Goal: Transaction & Acquisition: Purchase product/service

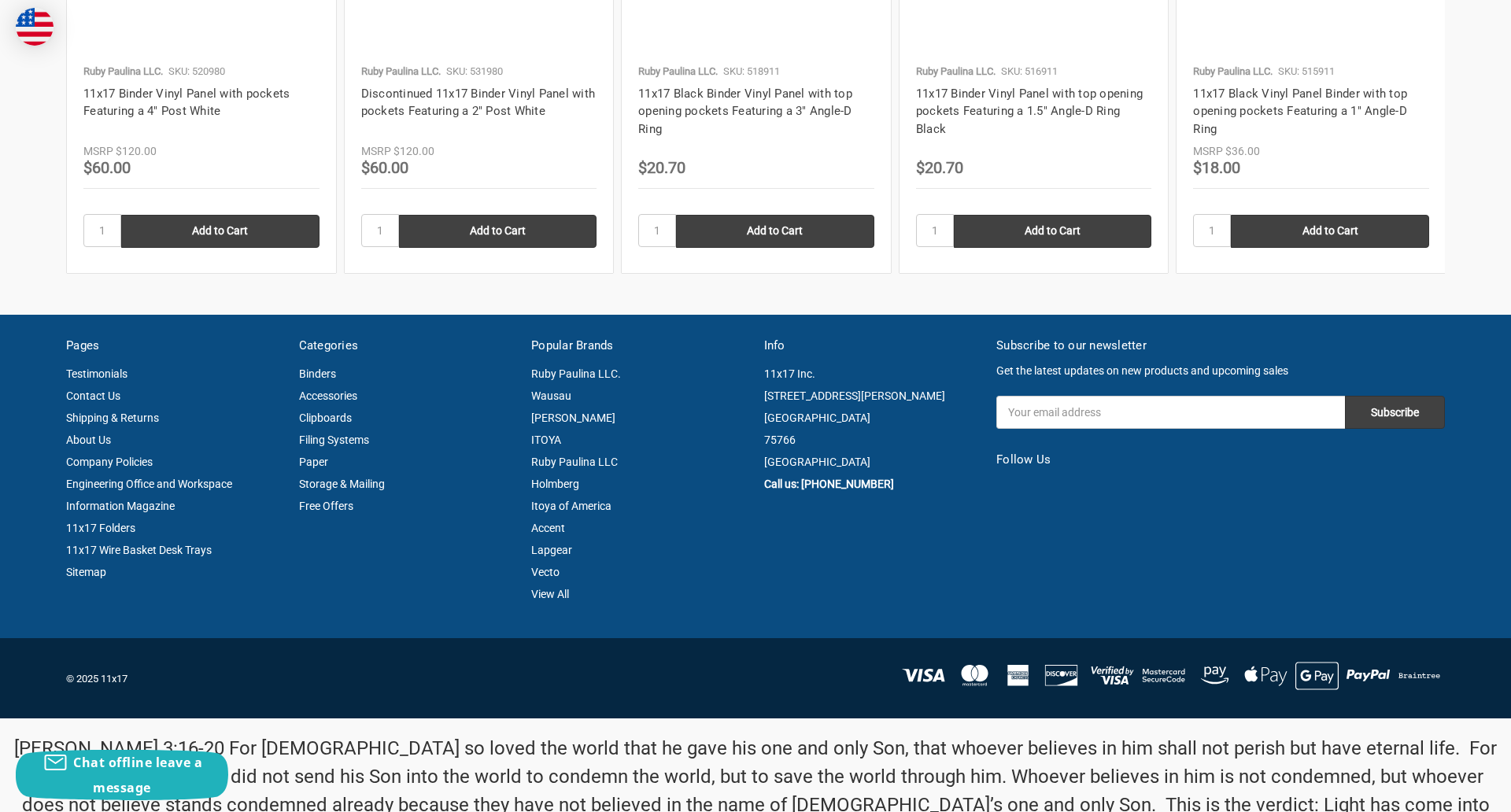
scroll to position [2130, 0]
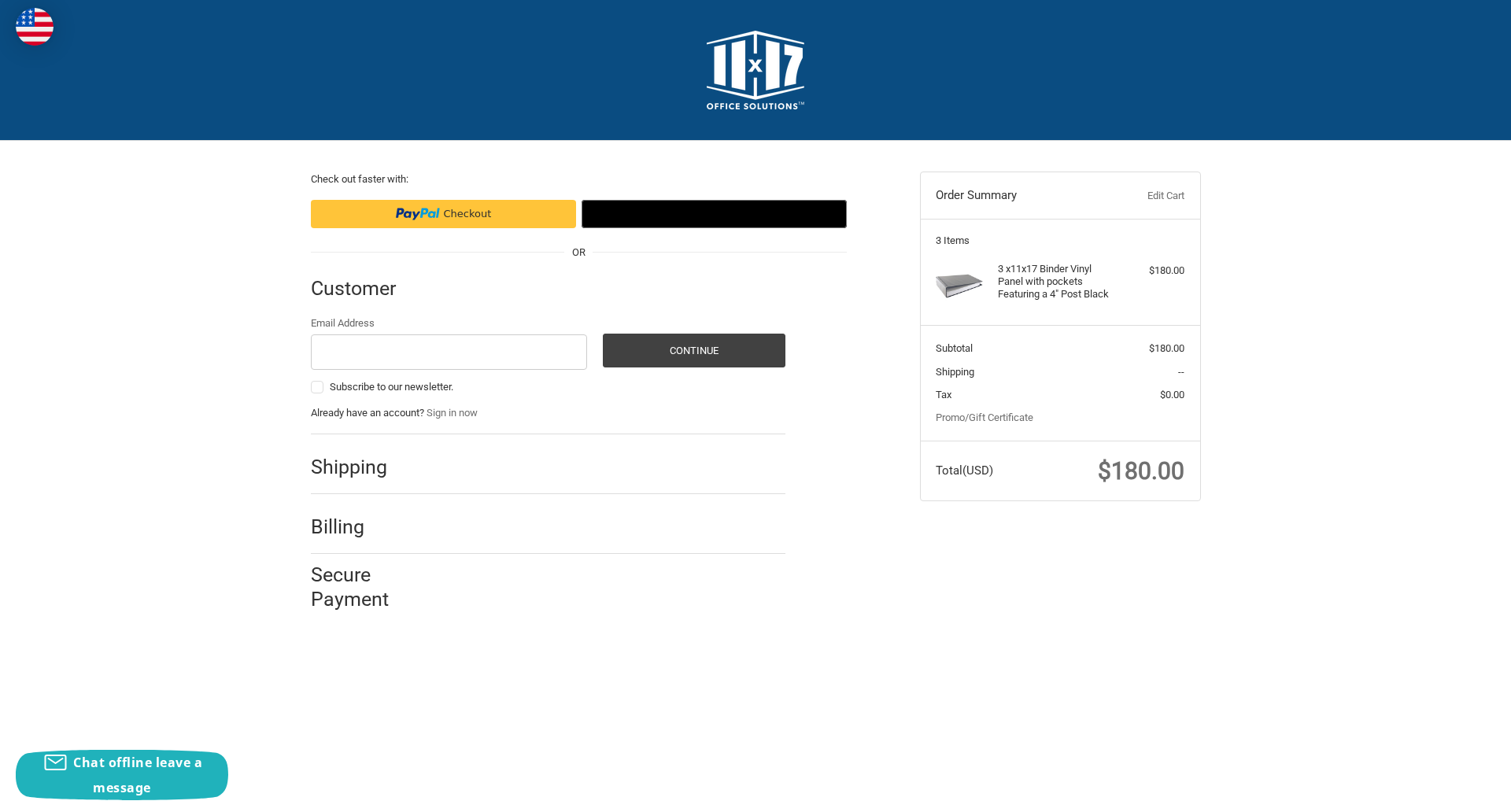
click at [449, 352] on input "Email Address" at bounding box center [449, 352] width 277 height 35
type input "[EMAIL_ADDRESS][DOMAIN_NAME]"
click at [693, 350] on button "Continue" at bounding box center [694, 350] width 183 height 34
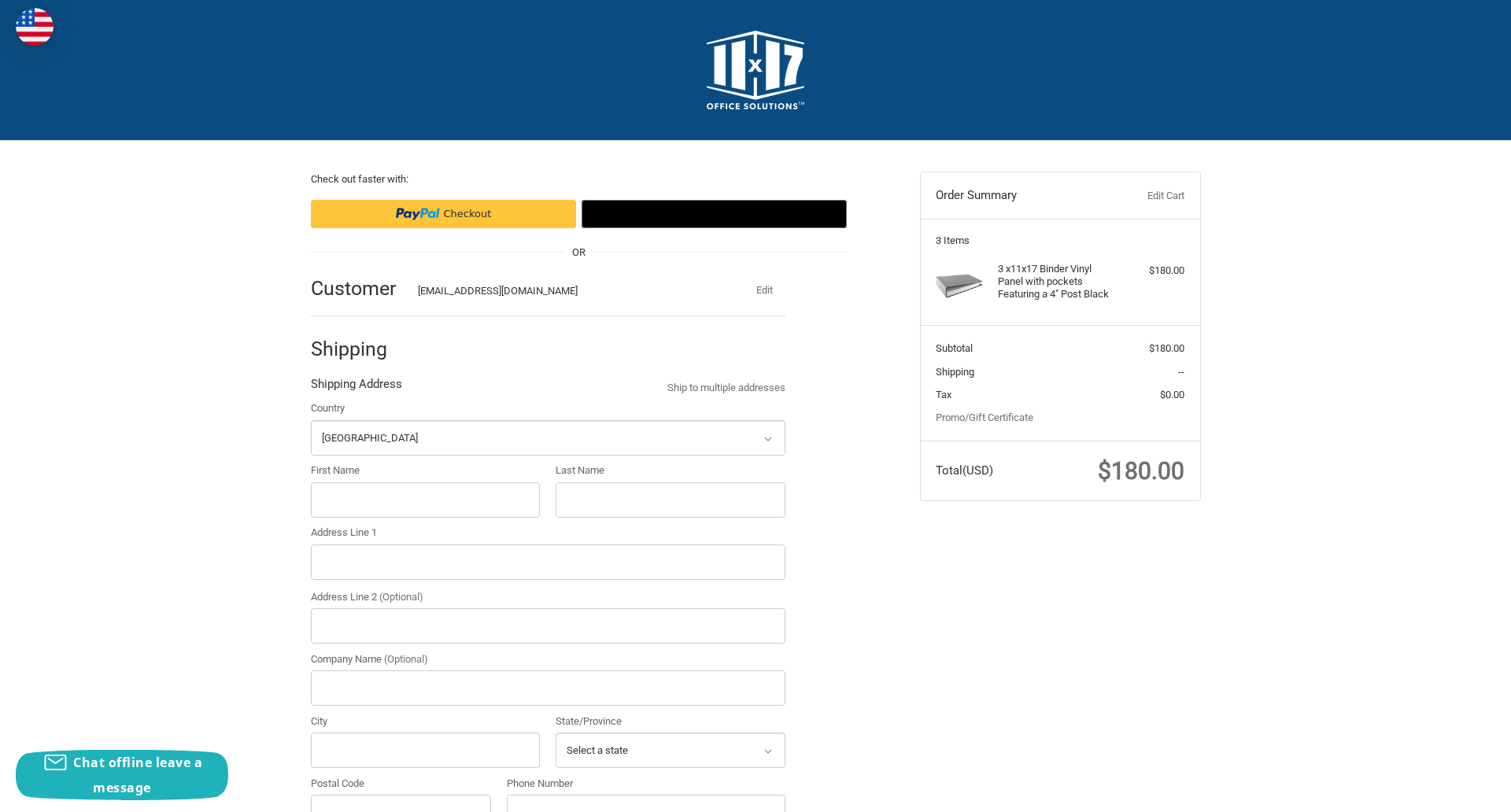
select select "US"
click at [425, 500] on input "First Name" at bounding box center [425, 500] width 230 height 35
type input "reflectiz"
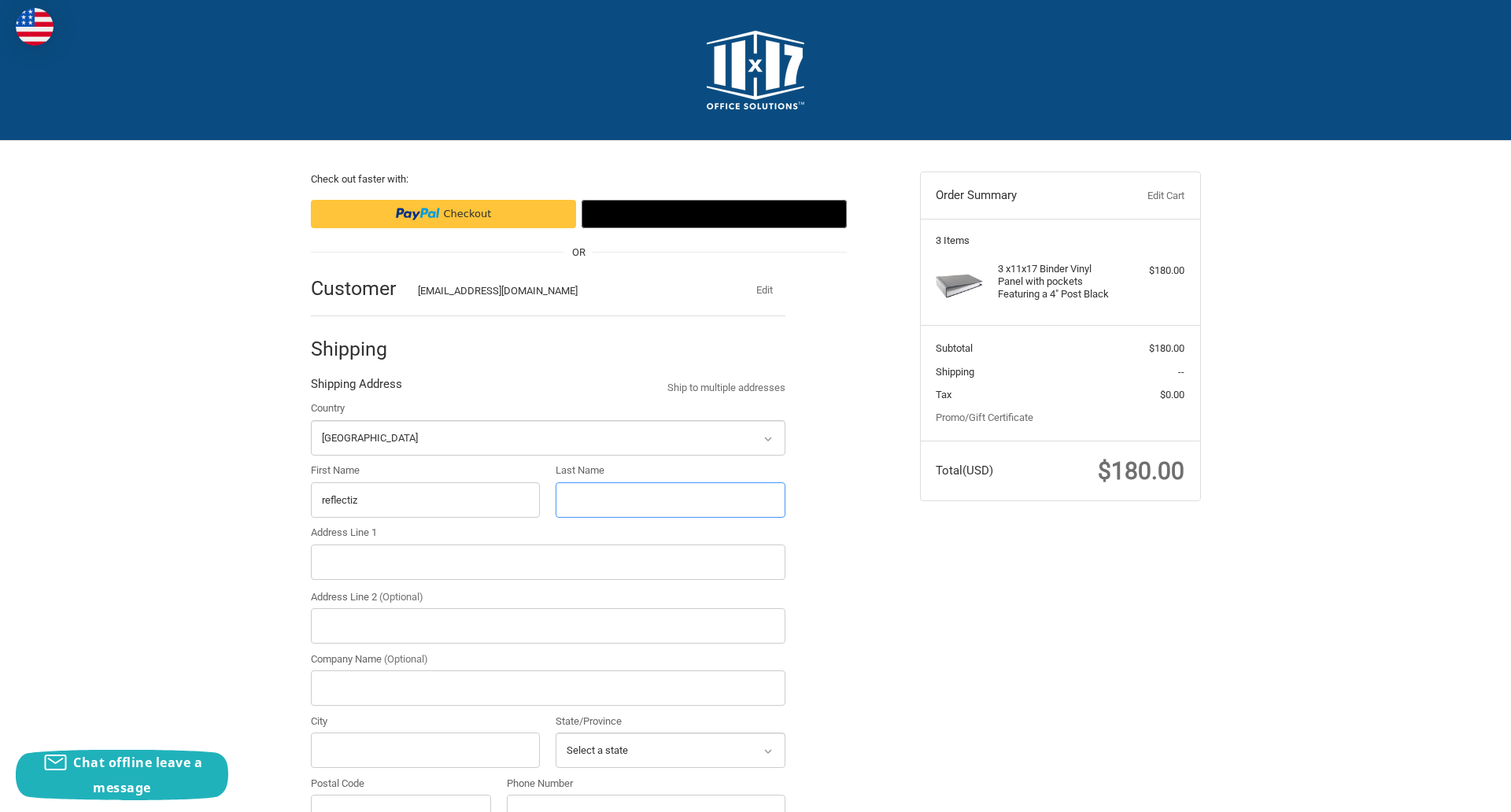
click at [670, 500] on input "Last Name" at bounding box center [670, 500] width 230 height 35
type input "bigcommerce"
click at [401, 794] on input "Postal Code" at bounding box center [401, 812] width 181 height 35
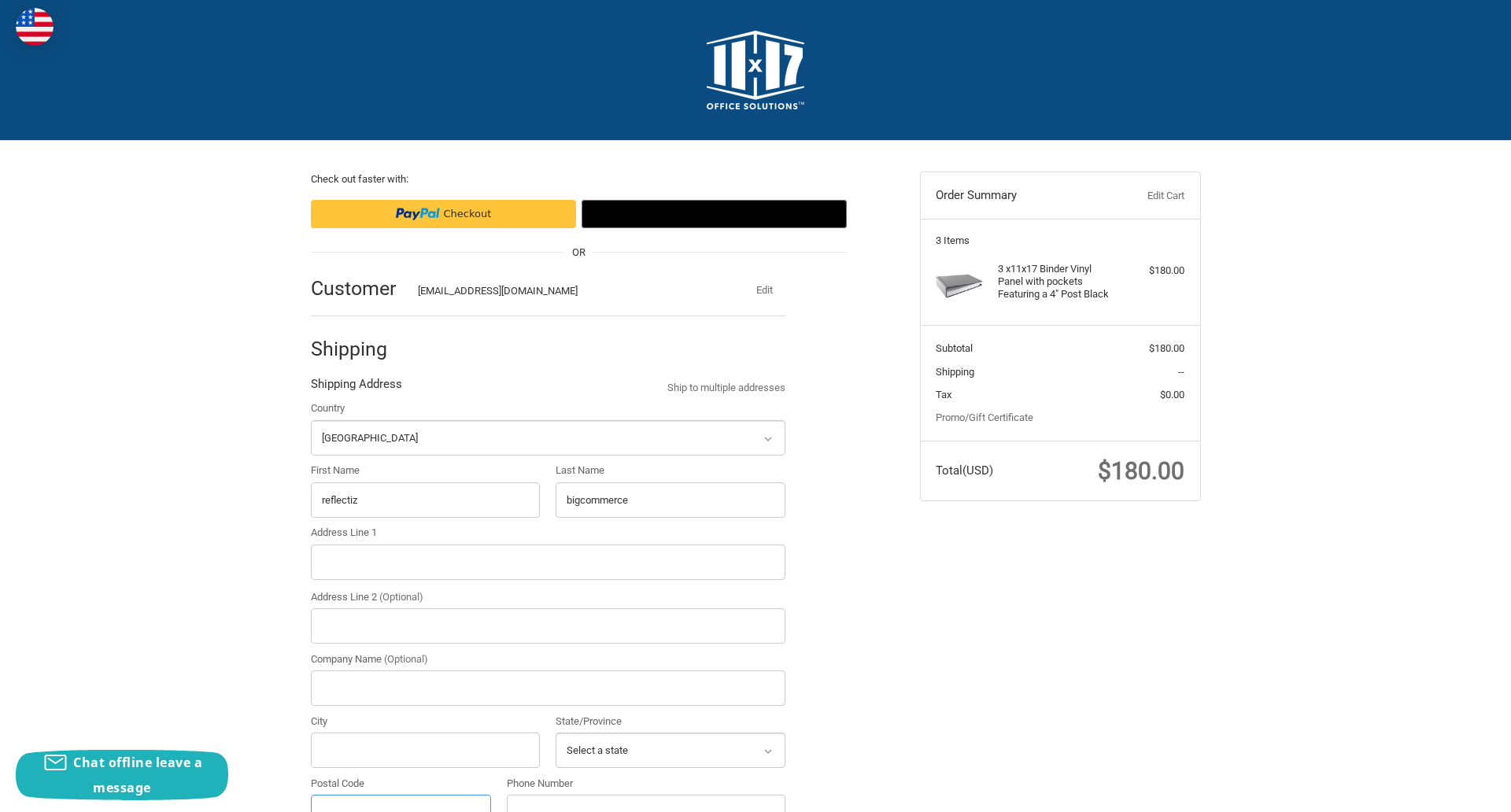
click at [401, 794] on input "Postal Code" at bounding box center [401, 812] width 181 height 35
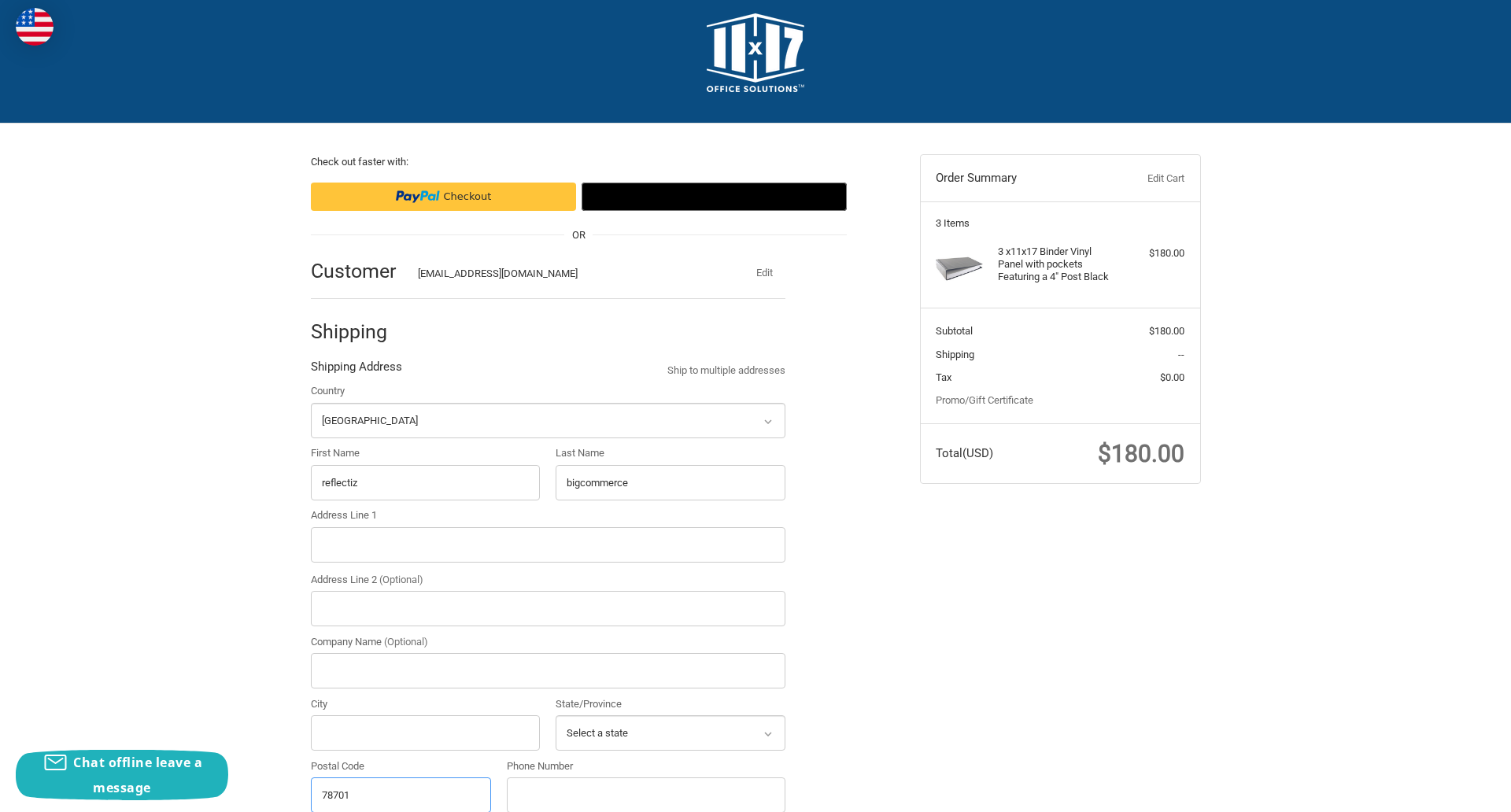
click at [401, 794] on input "78701" at bounding box center [401, 795] width 181 height 35
type input "78701"
click at [548, 545] on input "Address Line 1" at bounding box center [548, 545] width 475 height 35
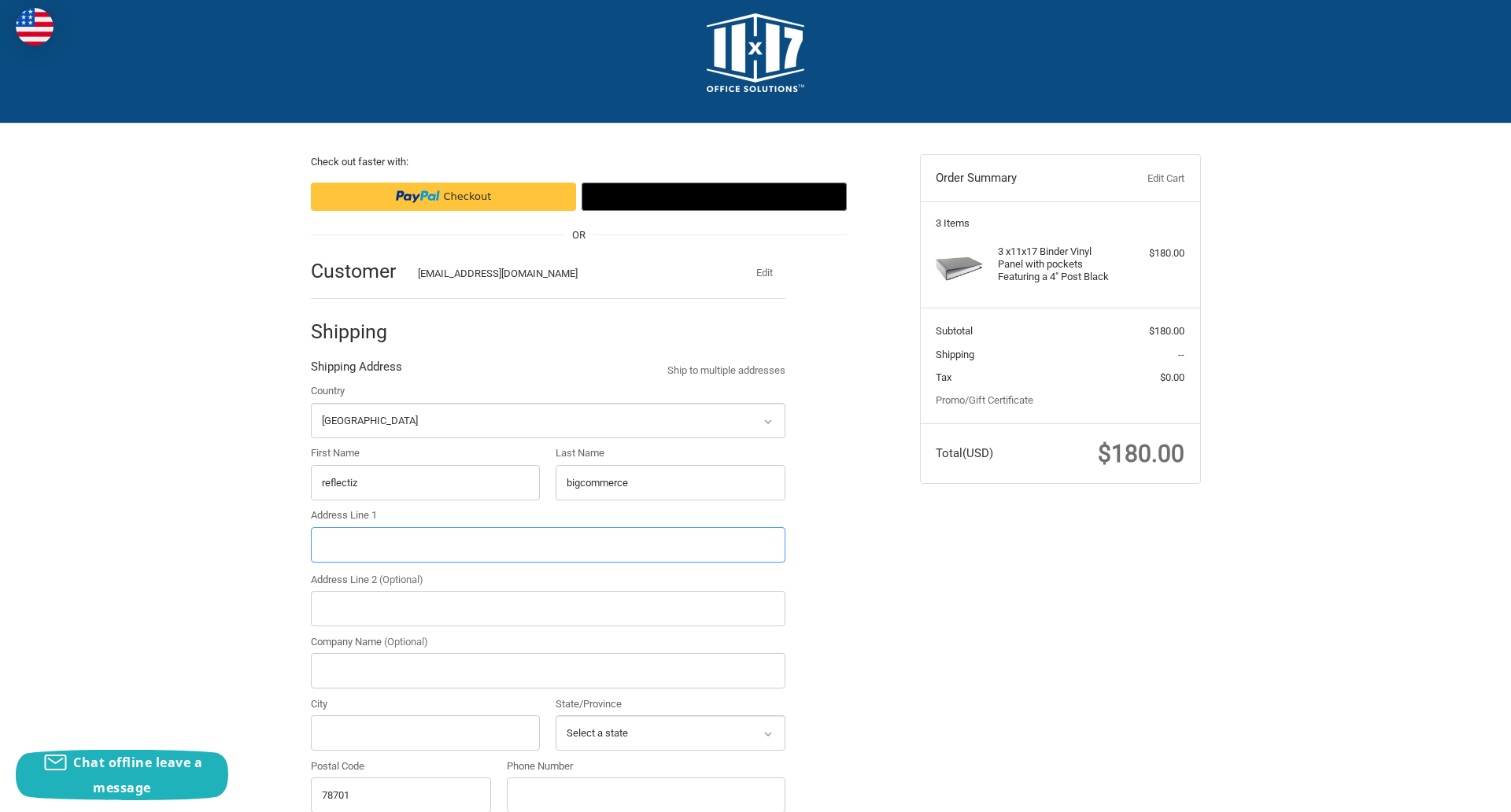
click at [548, 545] on input "Address Line 1" at bounding box center [548, 545] width 475 height 35
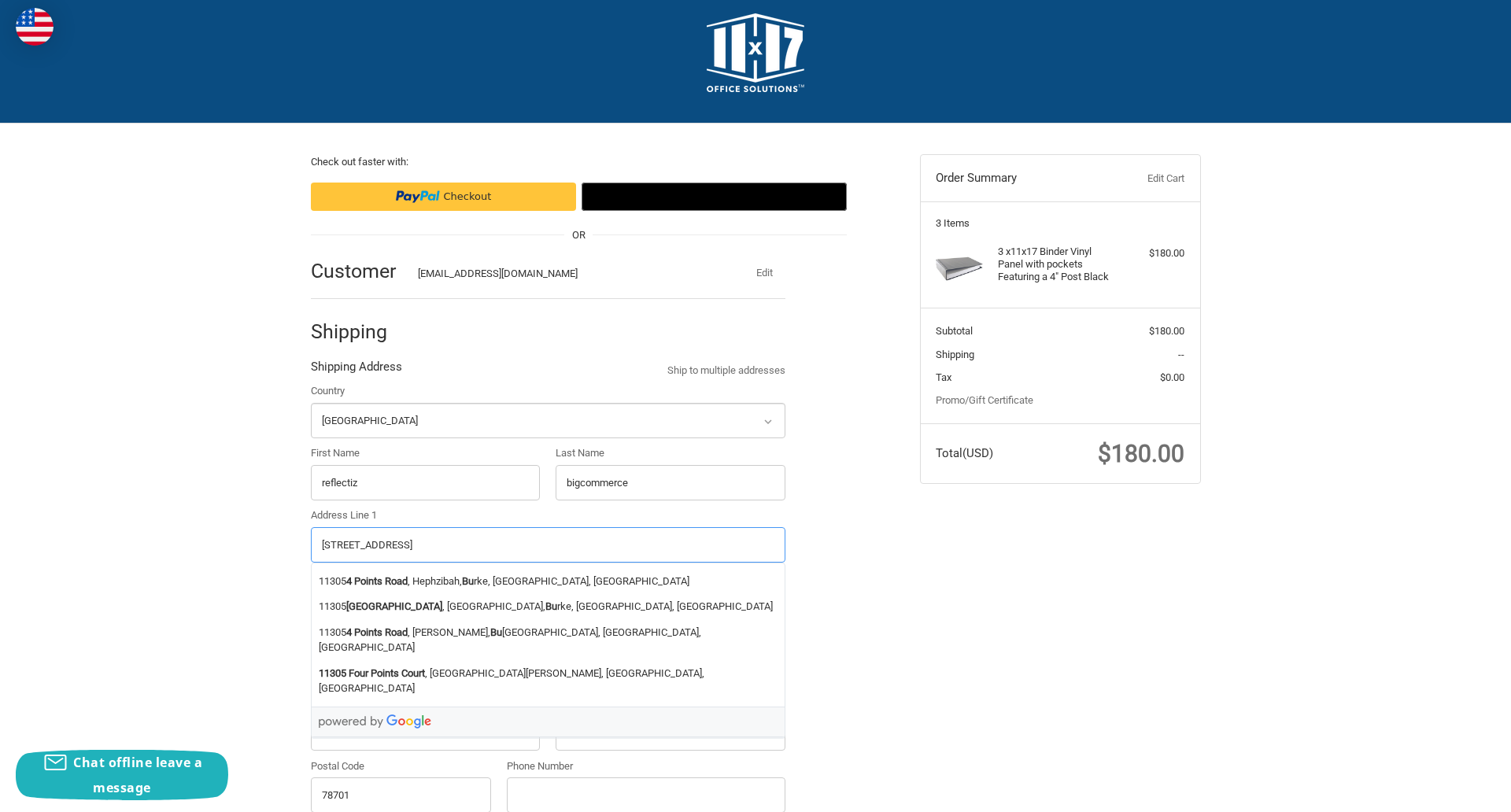
type input "[STREET_ADDRESS]"
click at [356, 371] on legend "Shipping Address" at bounding box center [356, 370] width 91 height 25
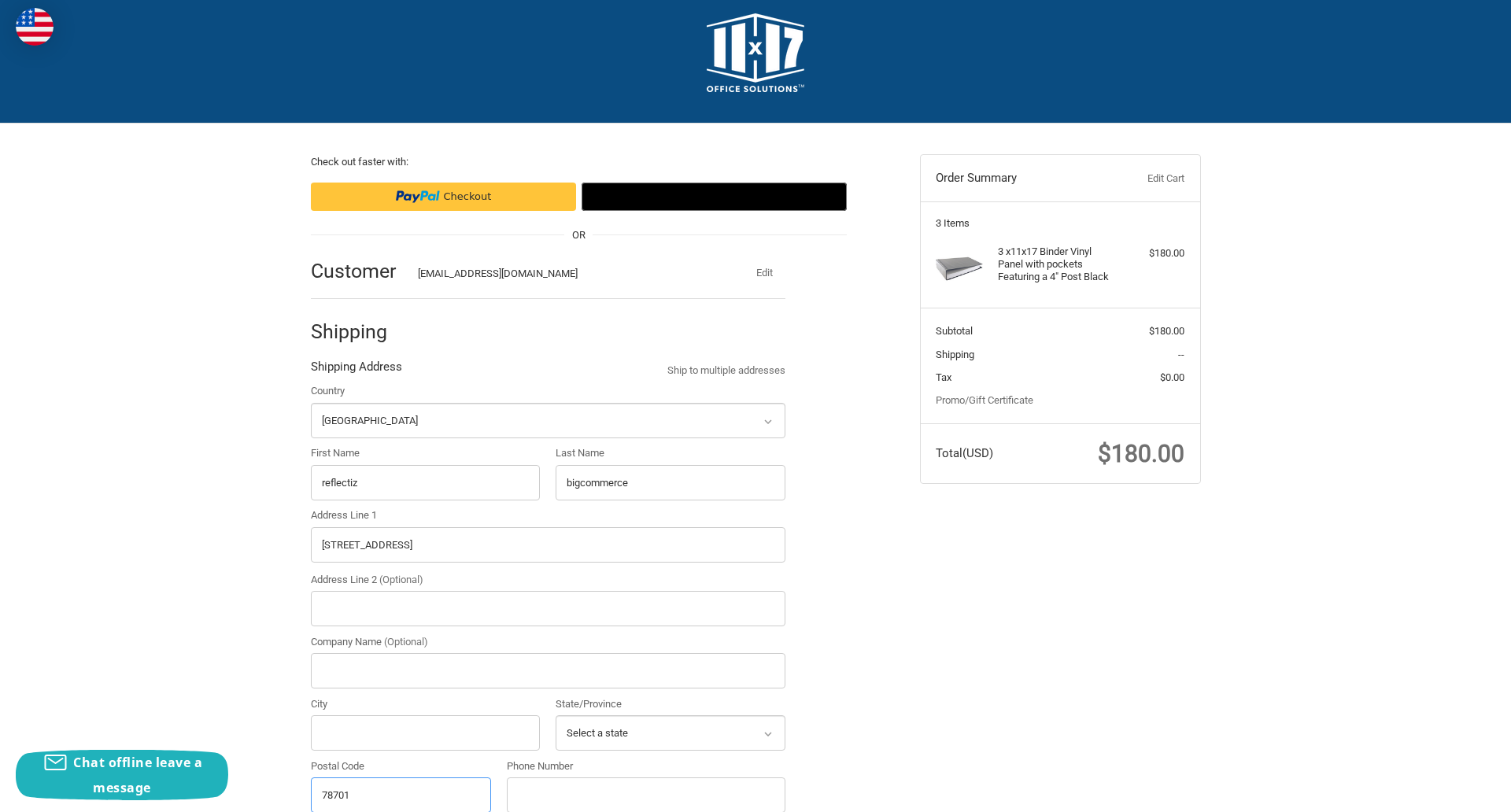
click at [401, 794] on input "78701" at bounding box center [401, 795] width 181 height 35
type input "78701"
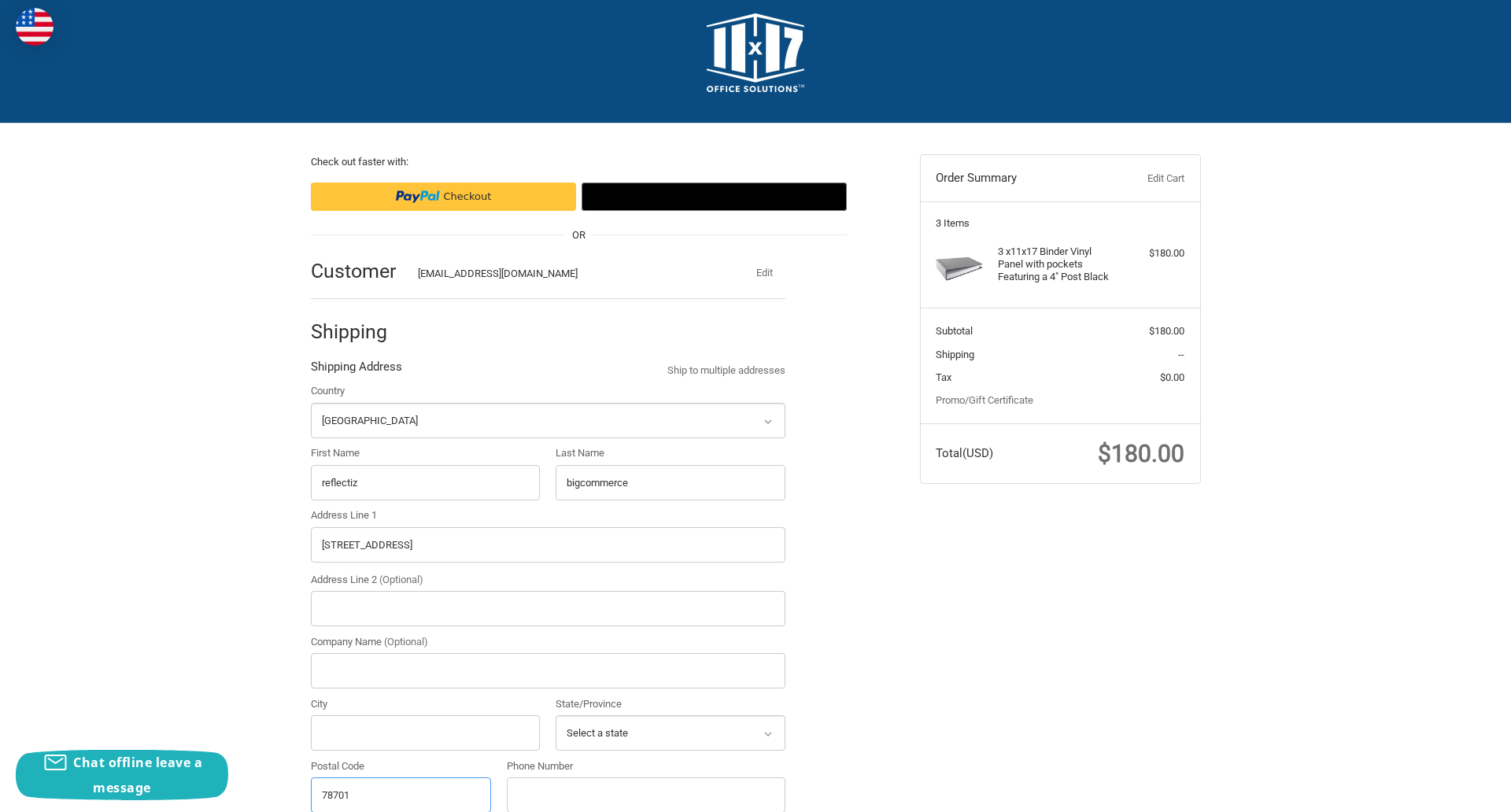
select select "[GEOGRAPHIC_DATA]"
click at [548, 608] on input "Address Line 2 (Optional)" at bounding box center [548, 608] width 475 height 35
type input "2"
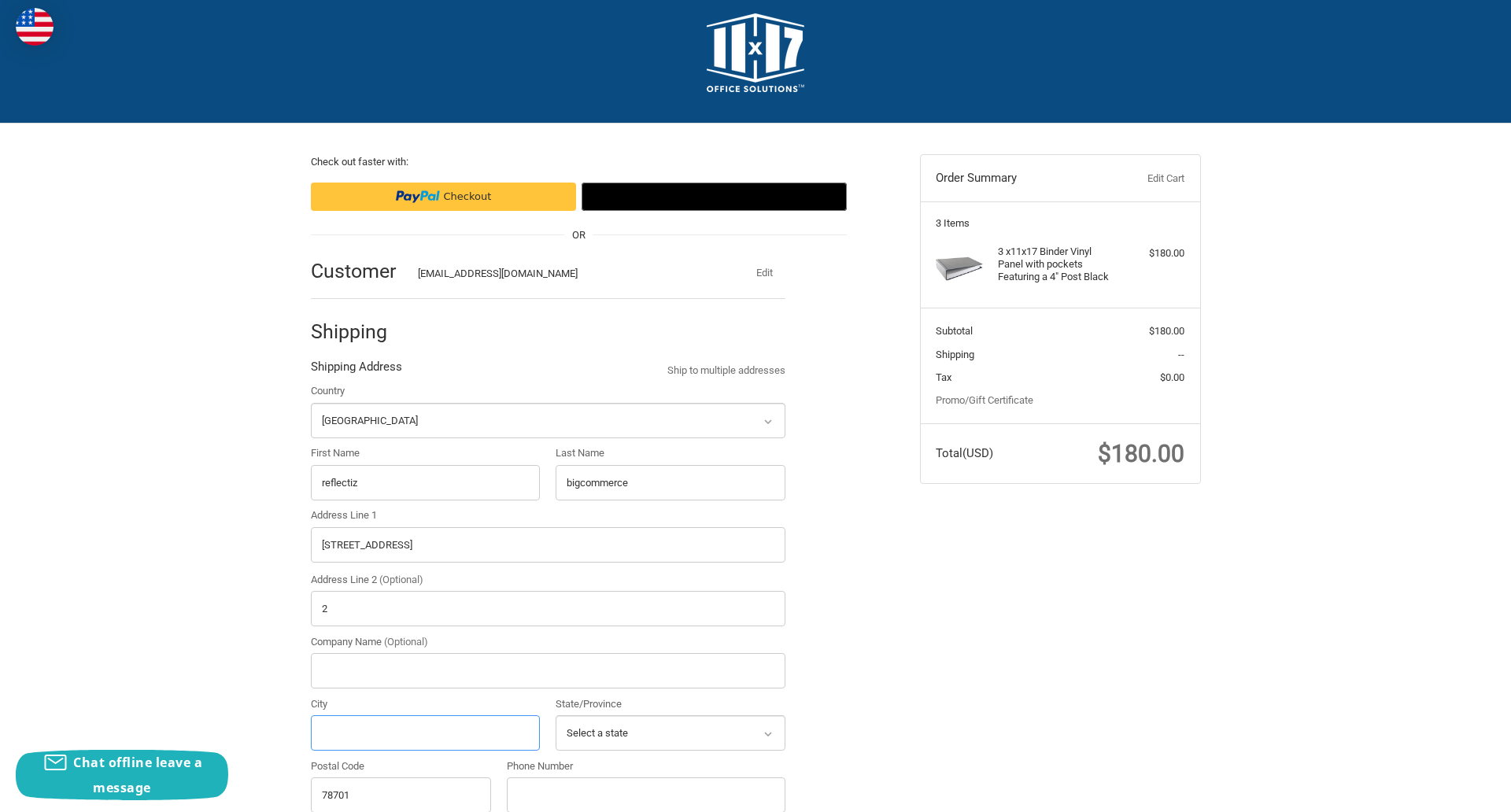
click at [425, 733] on input "City" at bounding box center [425, 733] width 230 height 35
click at [425, 733] on input "Austin" at bounding box center [425, 733] width 230 height 35
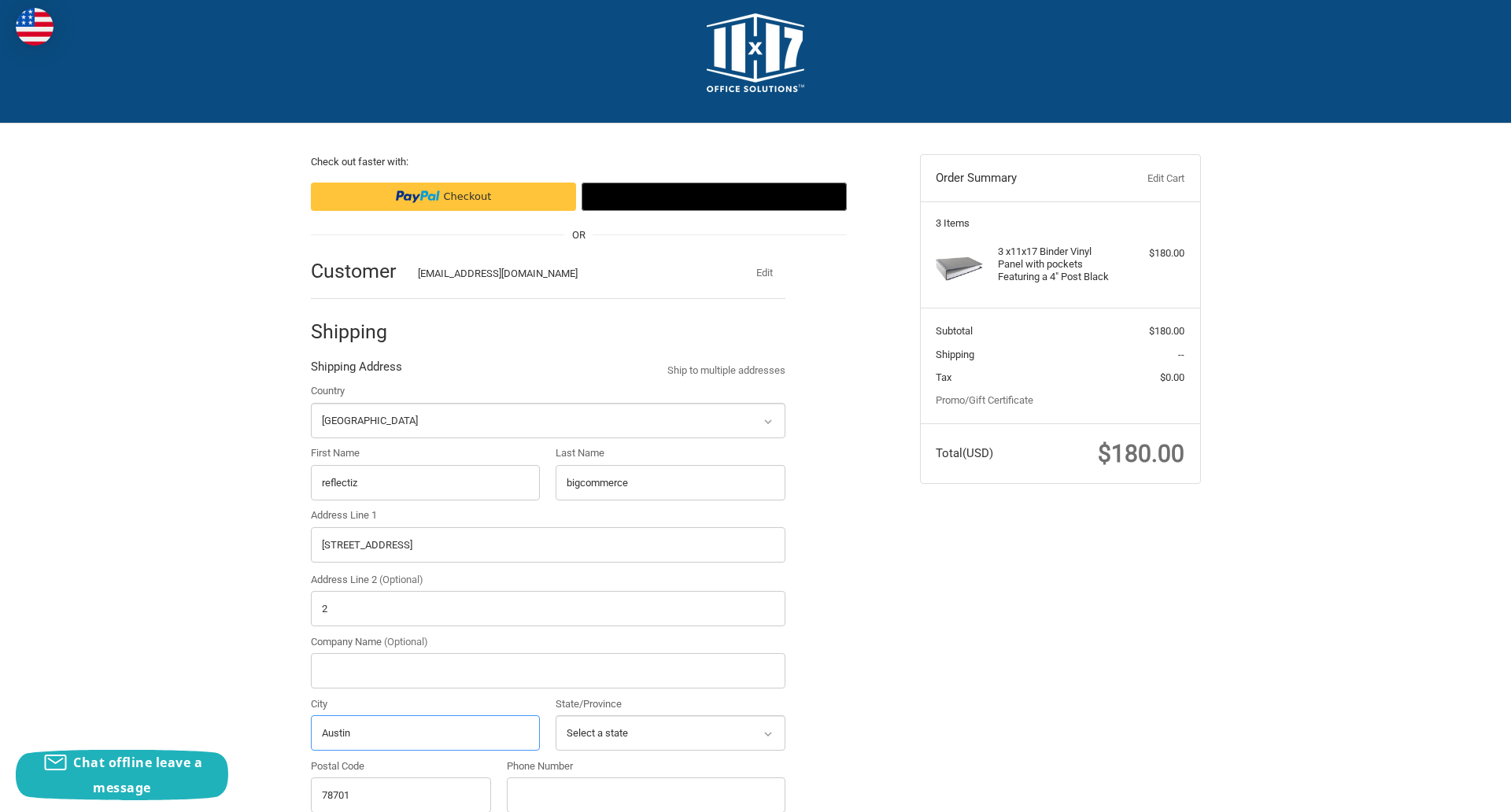
click at [425, 733] on input "Austin" at bounding box center [425, 733] width 230 height 35
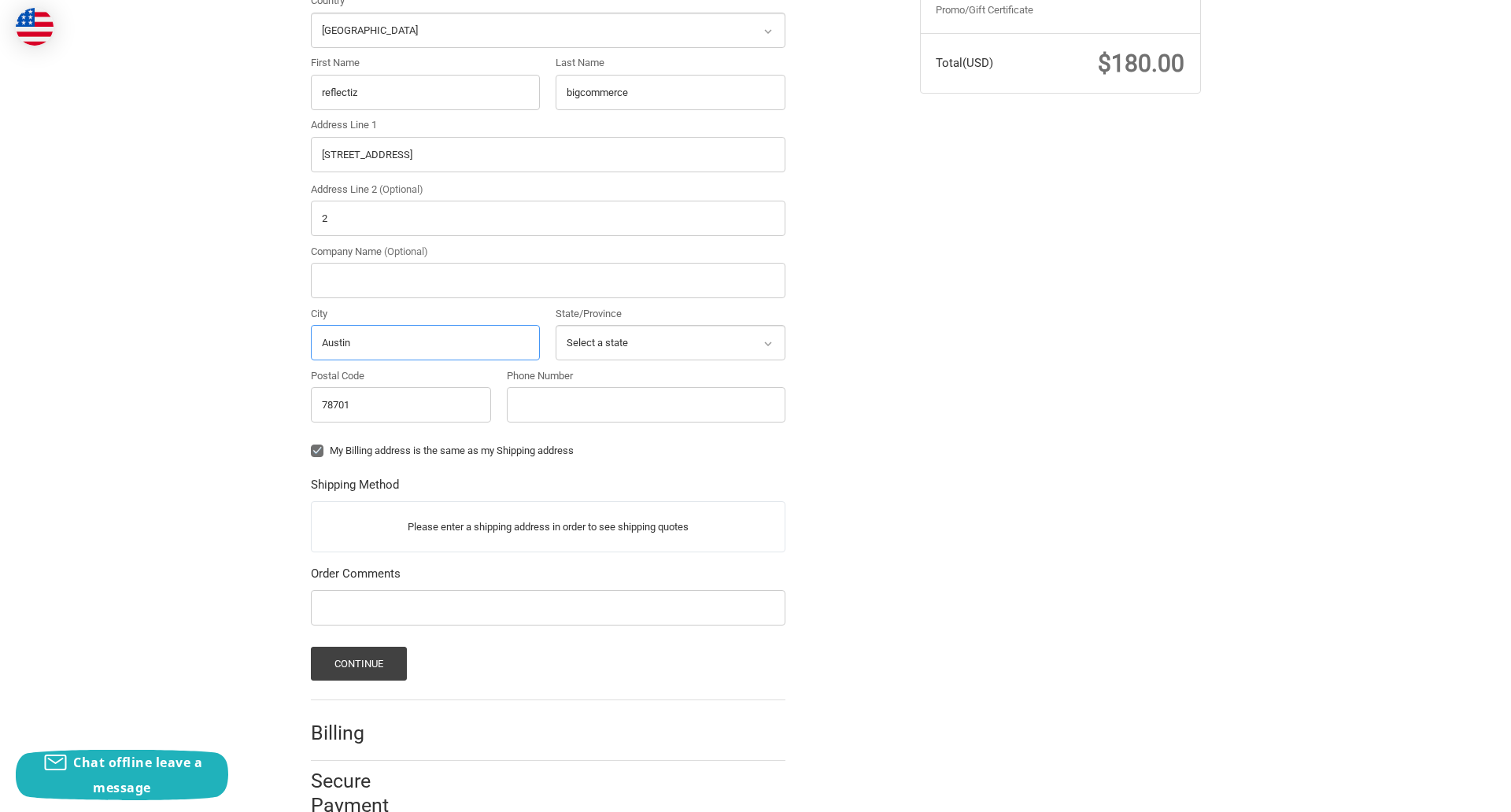
scroll to position [446, 0]
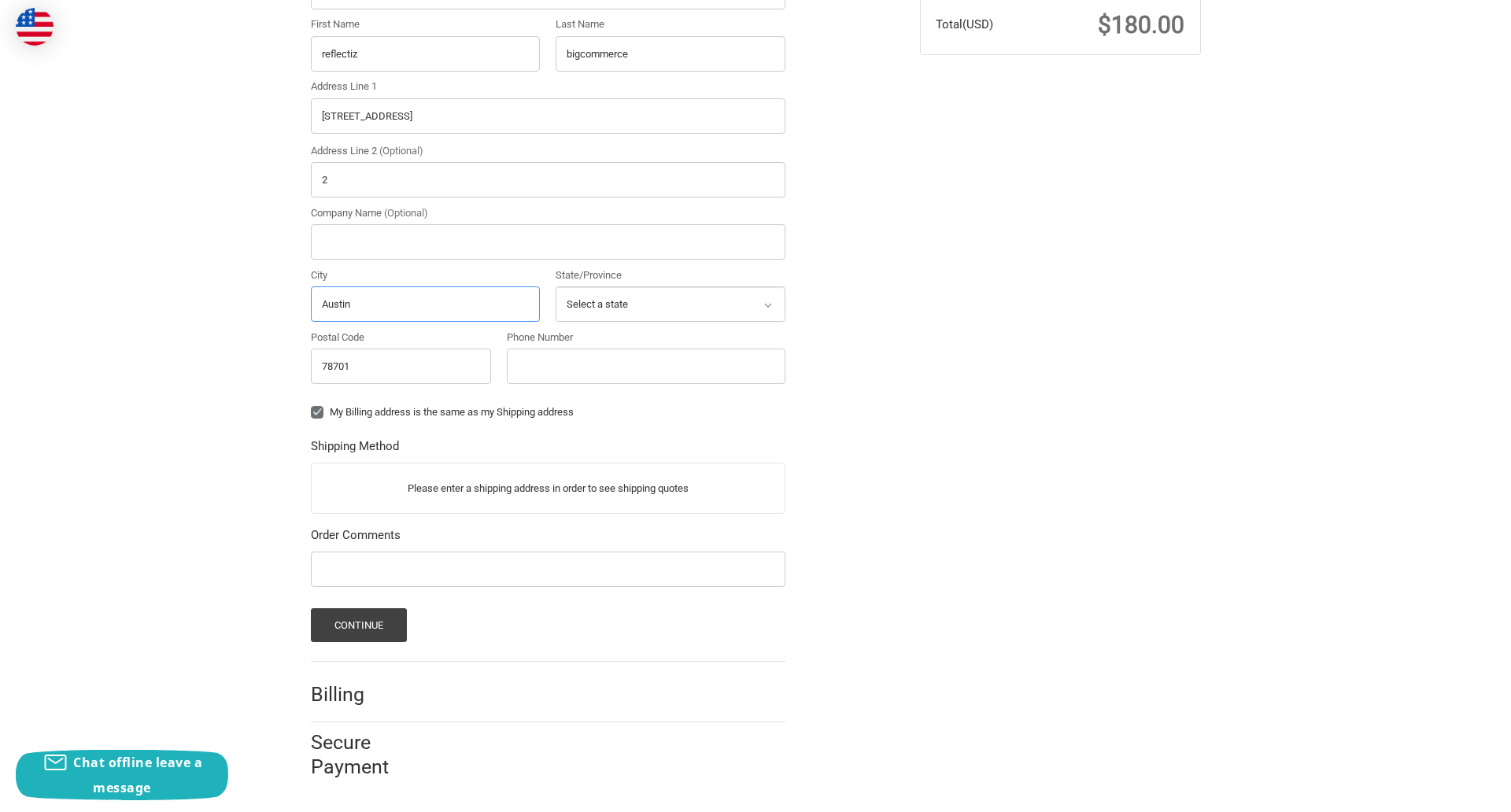
type input "Austin"
click at [645, 366] on input "Phone Number" at bounding box center [646, 366] width 278 height 35
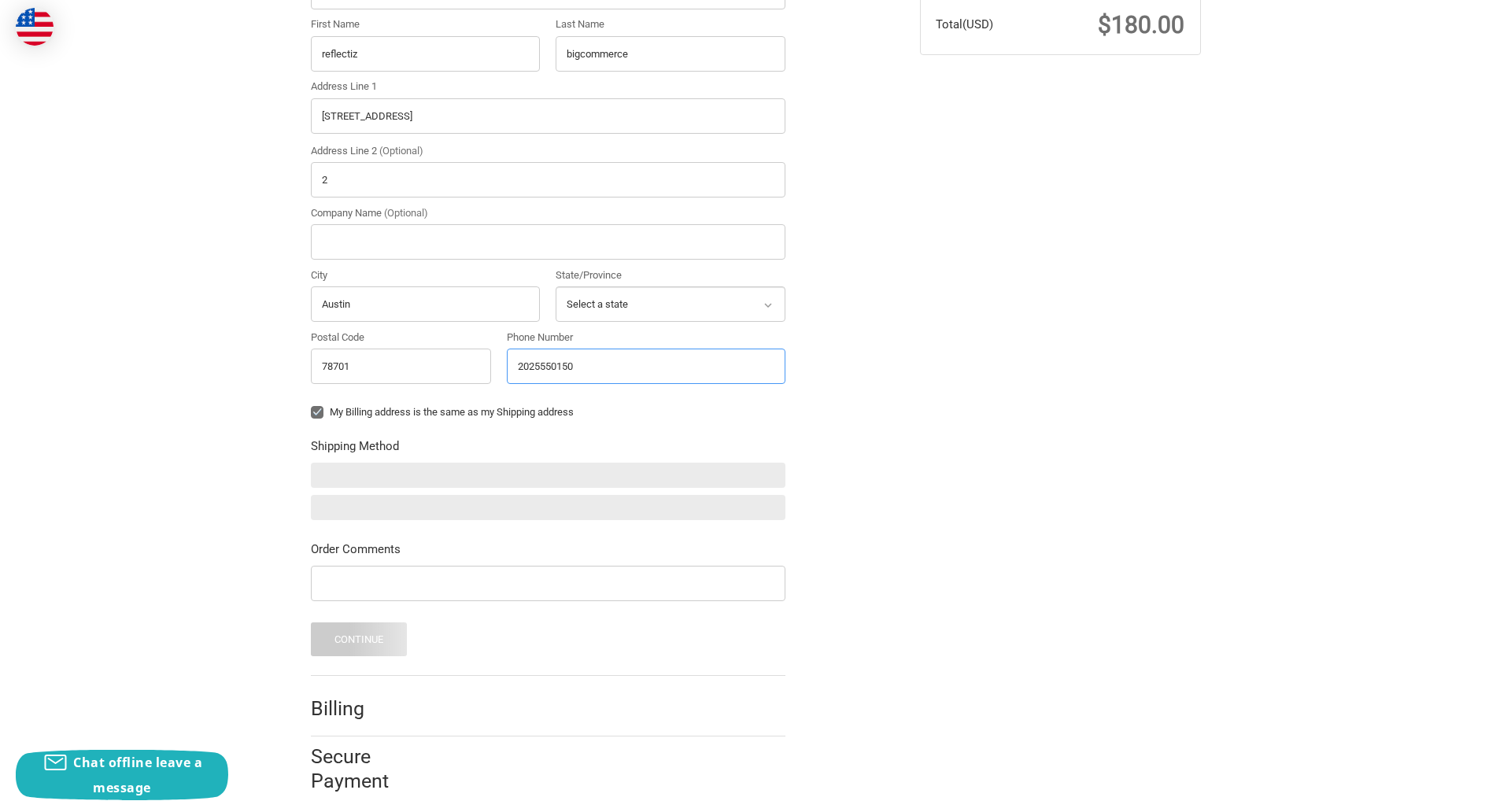
type input "2025550150"
click at [548, 241] on input "Company Name (Optional)" at bounding box center [548, 241] width 475 height 35
type input "bigcommerce"
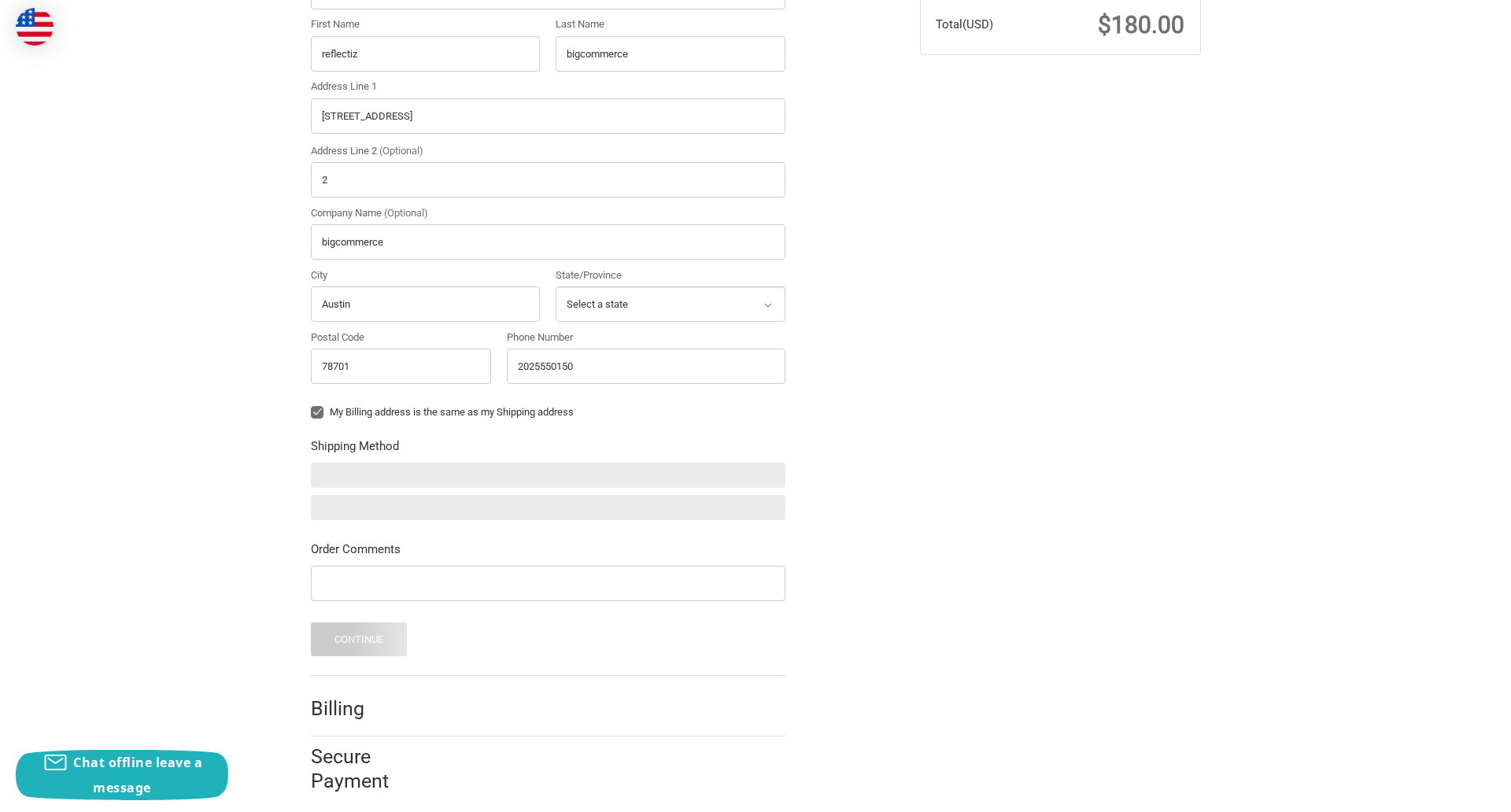
click at [311, 424] on form "Country Select a country [GEOGRAPHIC_DATA] [GEOGRAPHIC_DATA] [GEOGRAPHIC_DATA] …" at bounding box center [548, 305] width 475 height 702
click at [311, 604] on form "Country Select a country [GEOGRAPHIC_DATA] [GEOGRAPHIC_DATA] [GEOGRAPHIC_DATA] …" at bounding box center [548, 305] width 475 height 702
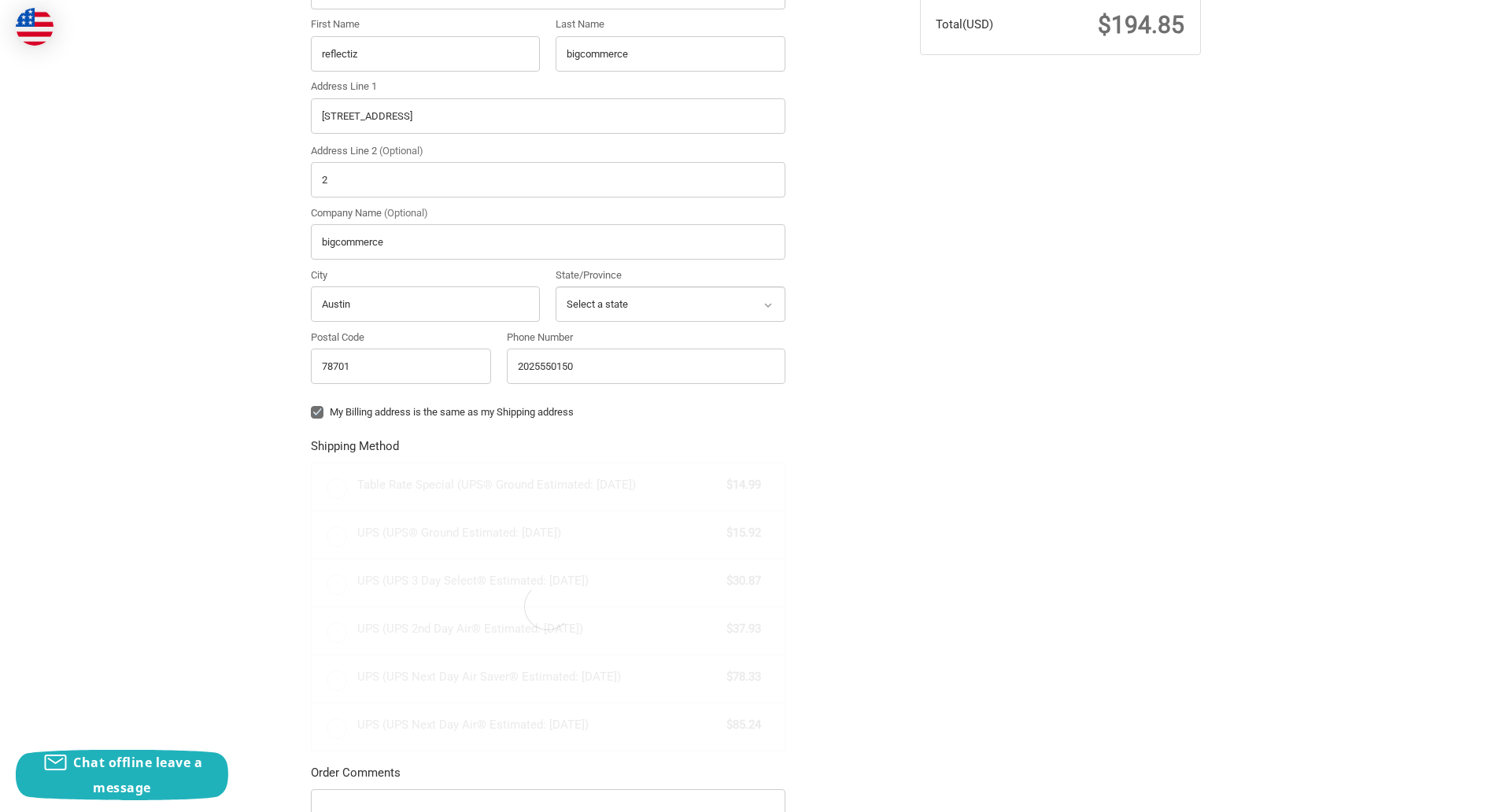
radio input "true"
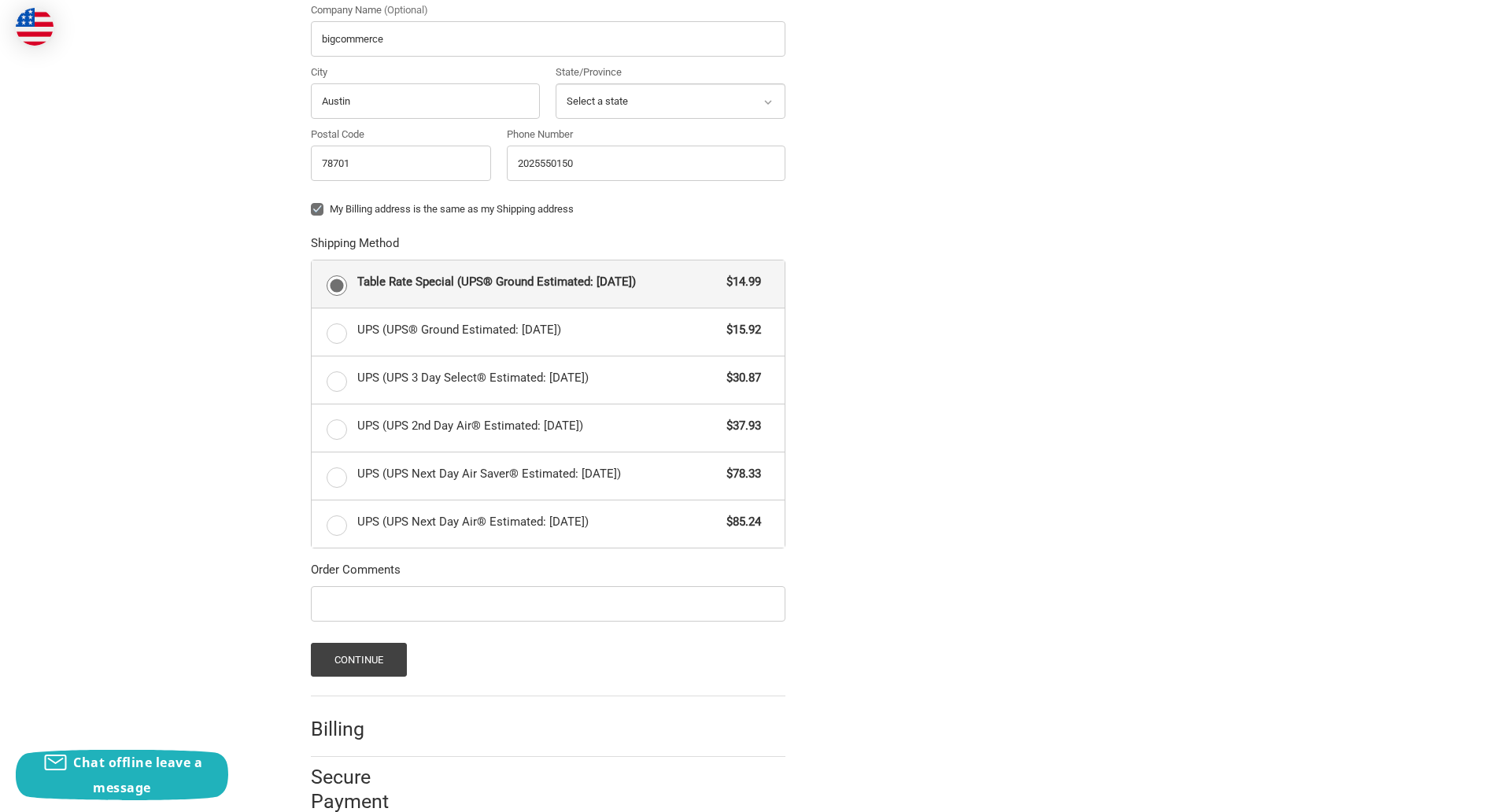
scroll to position [684, 0]
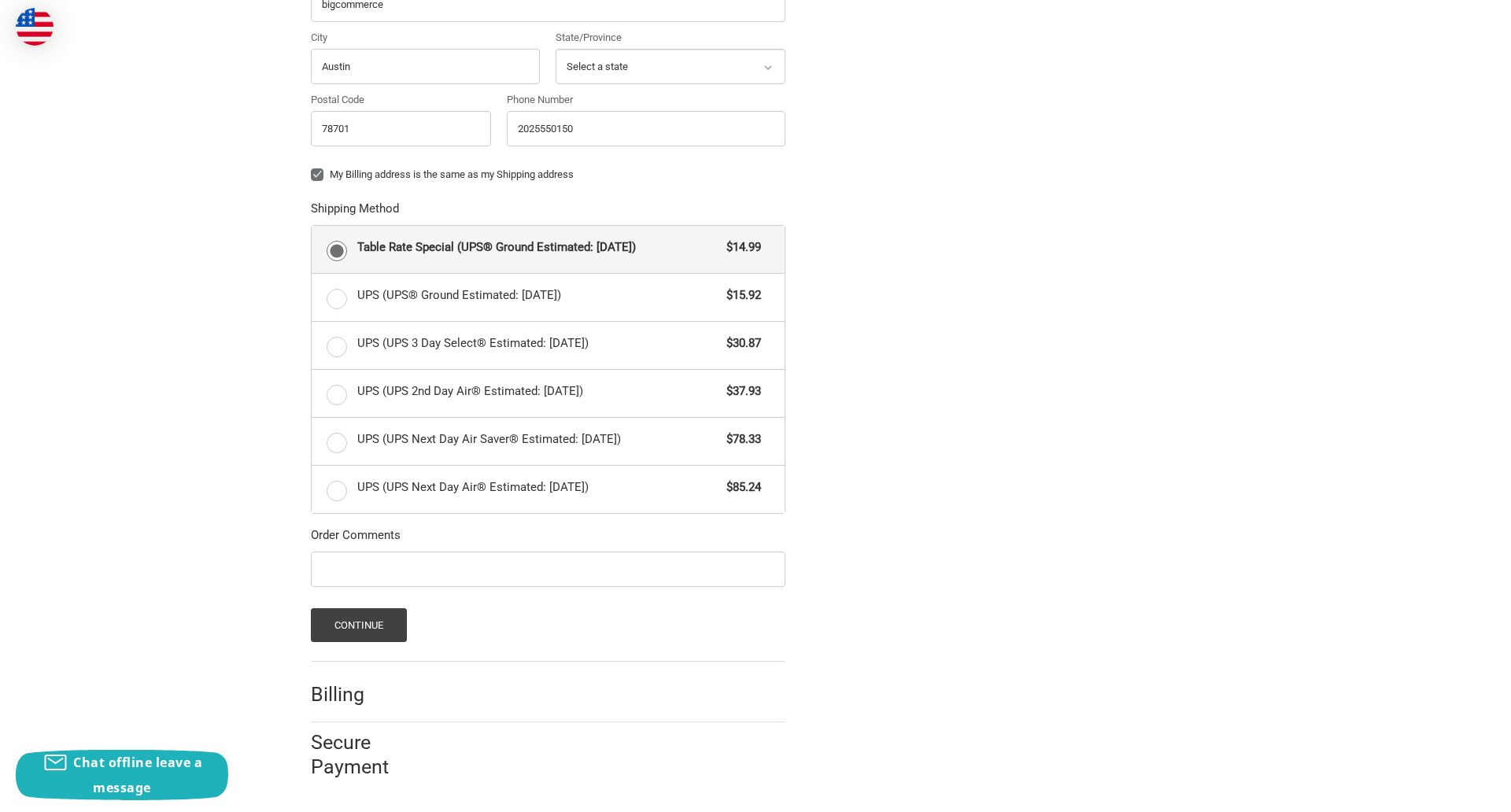
click at [548, 249] on span "Table Rate Special (UPS® Ground Estimated: [DATE])" at bounding box center [538, 248] width 362 height 18
click at [313, 227] on input "Table Rate Special (UPS® Ground Estimated: [DATE]) $14.99" at bounding box center [312, 226] width 1 height 1
click at [358, 625] on button "Continue" at bounding box center [359, 625] width 97 height 34
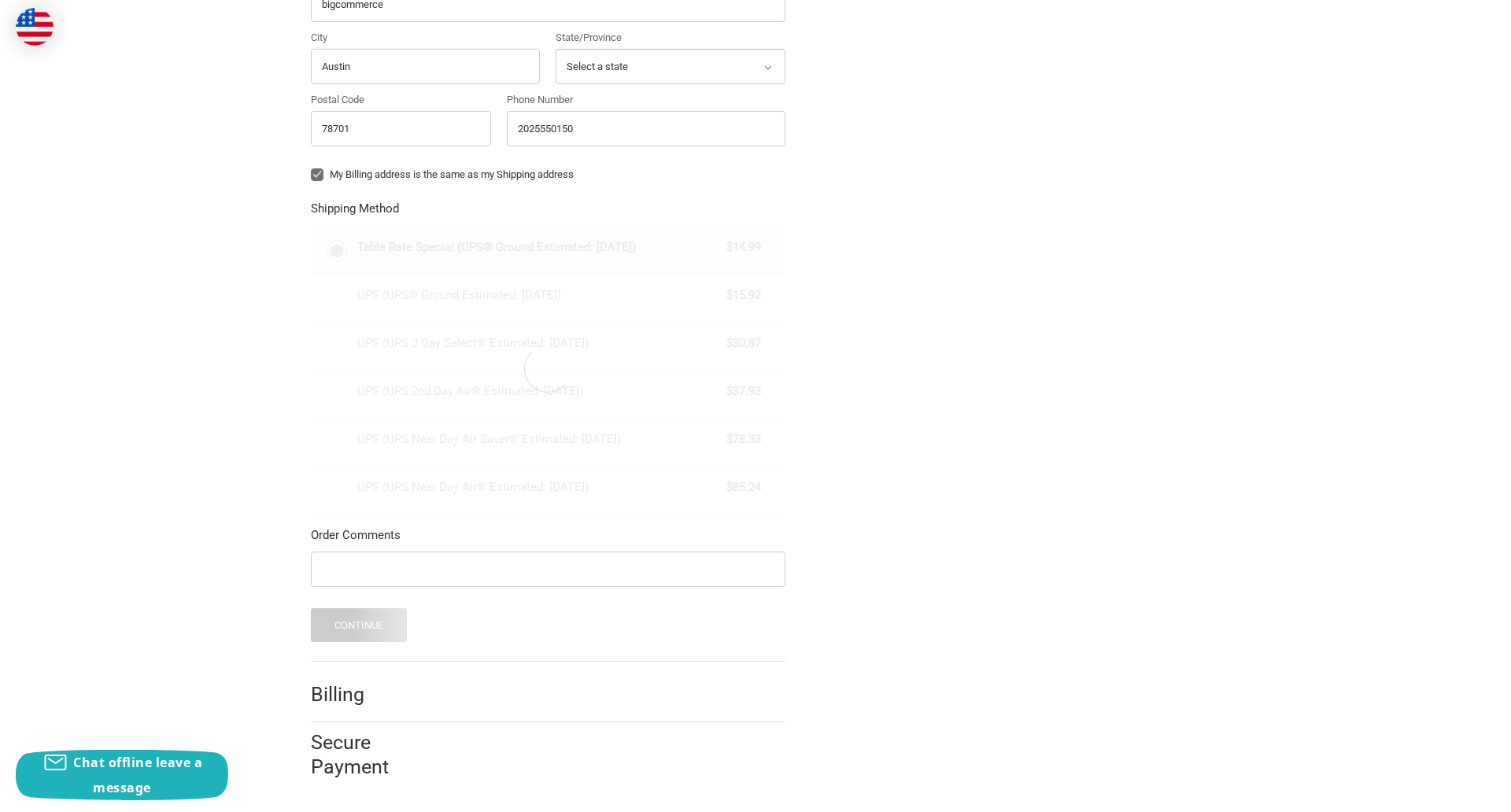
scroll to position [0, 0]
